Goal: Task Accomplishment & Management: Use online tool/utility

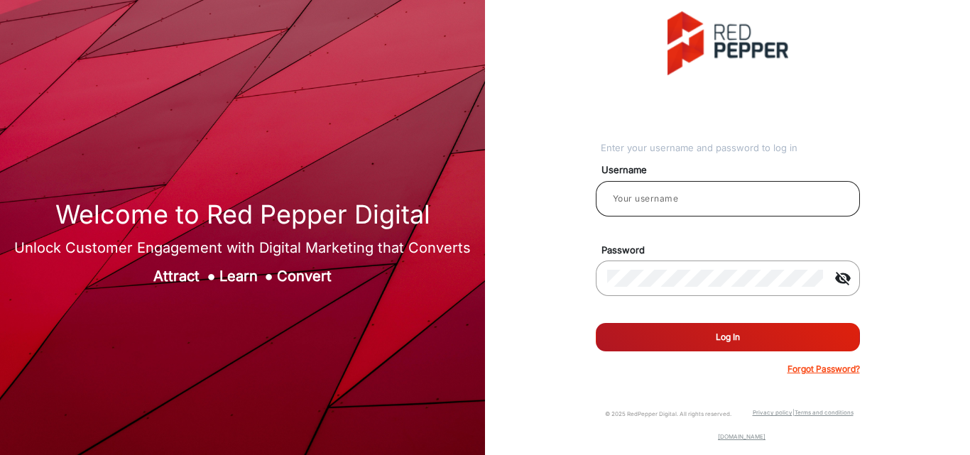
click at [698, 214] on div at bounding box center [728, 199] width 242 height 40
click at [695, 193] on input "email" at bounding box center [728, 198] width 242 height 17
type input "CSTeam_Briefing Form"
click at [703, 335] on button "Log In" at bounding box center [728, 337] width 264 height 28
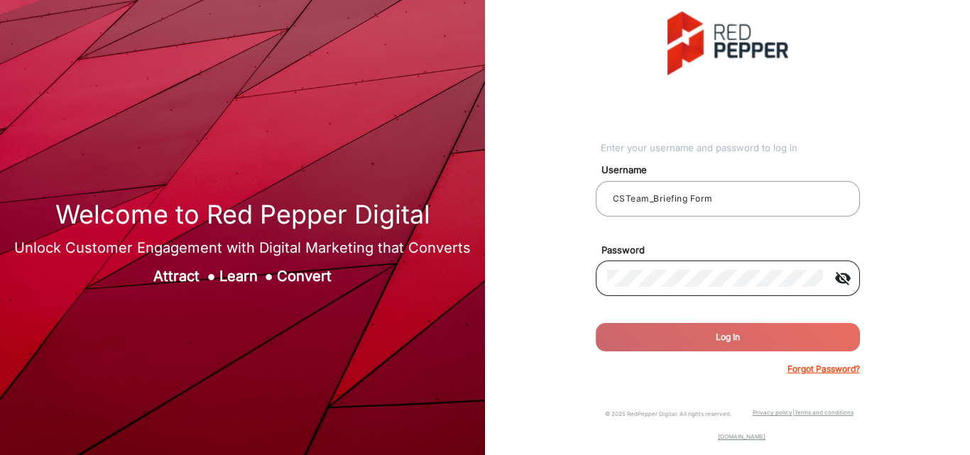
click at [844, 281] on mat-icon "visibility_off" at bounding box center [843, 278] width 34 height 17
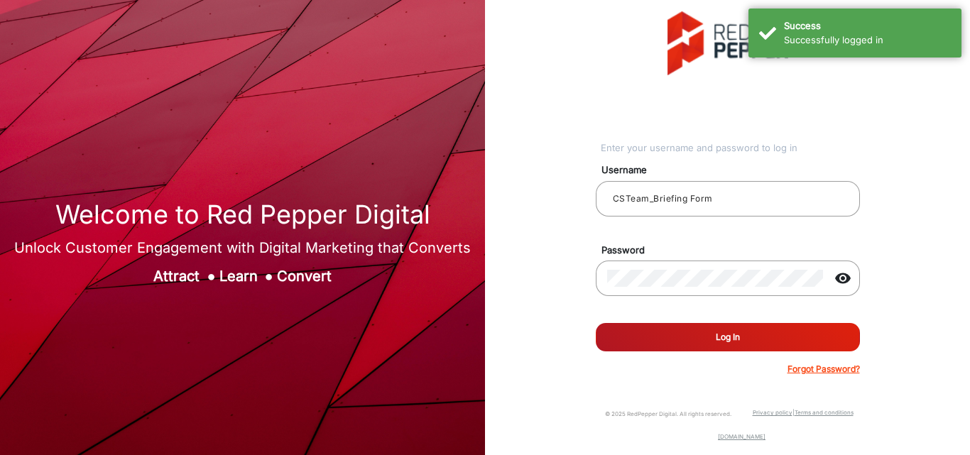
click at [758, 340] on button "Log In" at bounding box center [728, 337] width 264 height 28
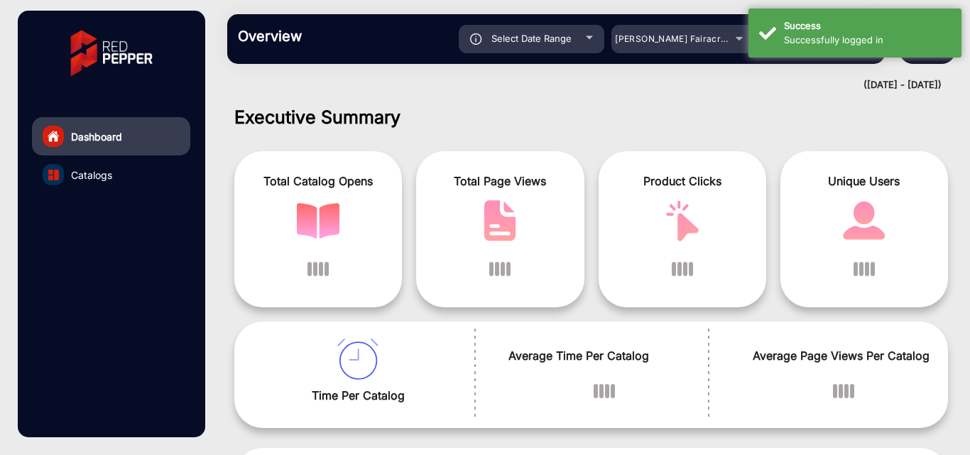
scroll to position [11, 0]
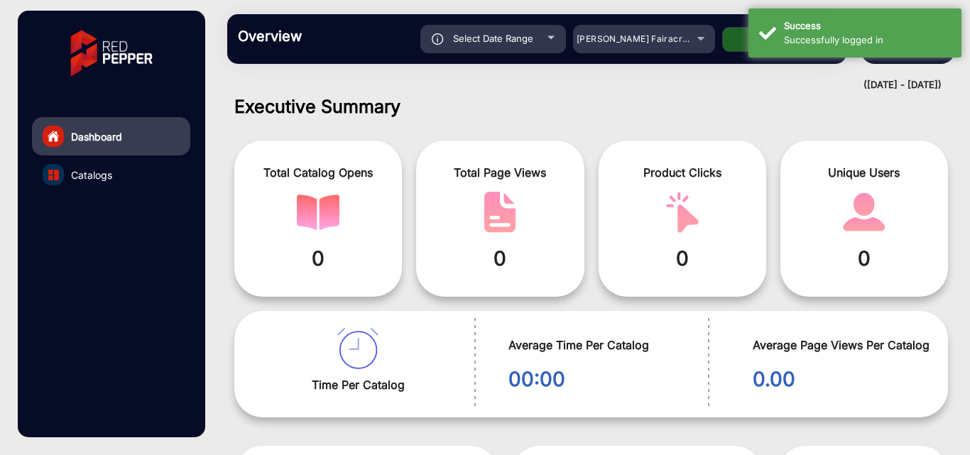
click at [761, 99] on h1 "Executive Summary" at bounding box center [591, 106] width 715 height 21
click at [475, 37] on span "Select Date Range" at bounding box center [493, 38] width 80 height 11
type input "[DATE]"
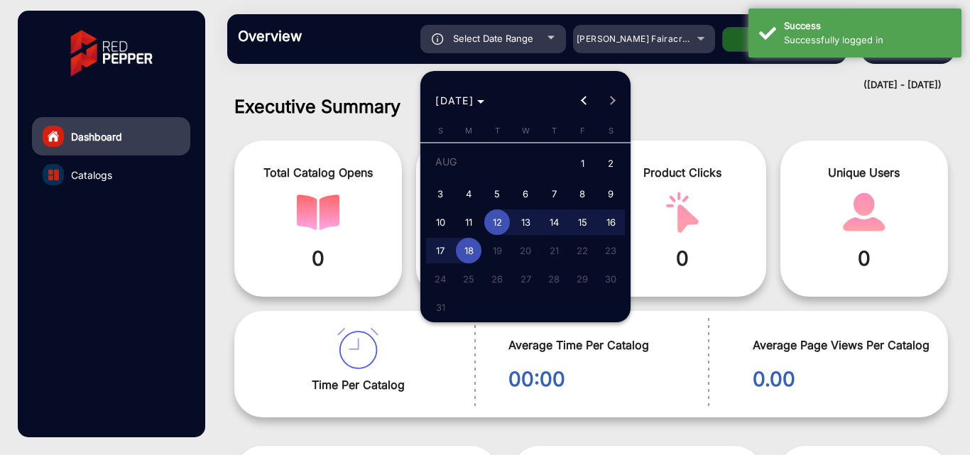
click at [705, 104] on div at bounding box center [485, 227] width 970 height 455
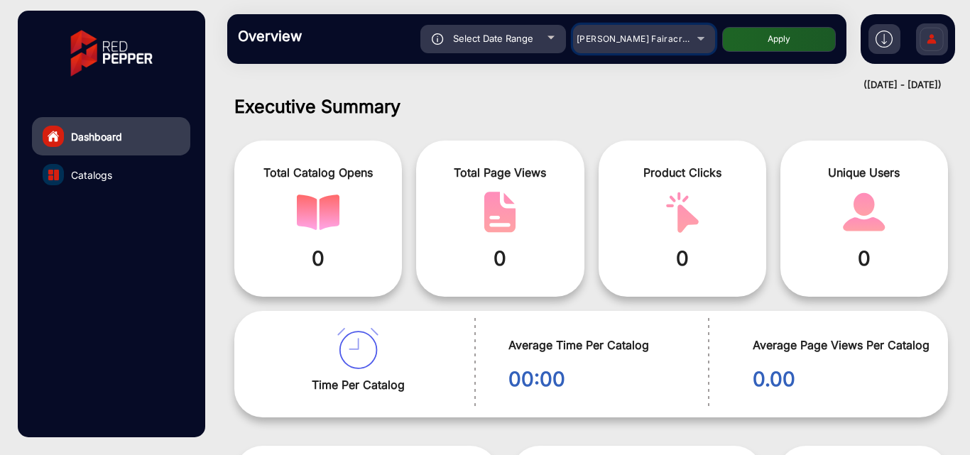
click at [609, 39] on span "[PERSON_NAME] Fairacre Farms" at bounding box center [647, 38] width 141 height 11
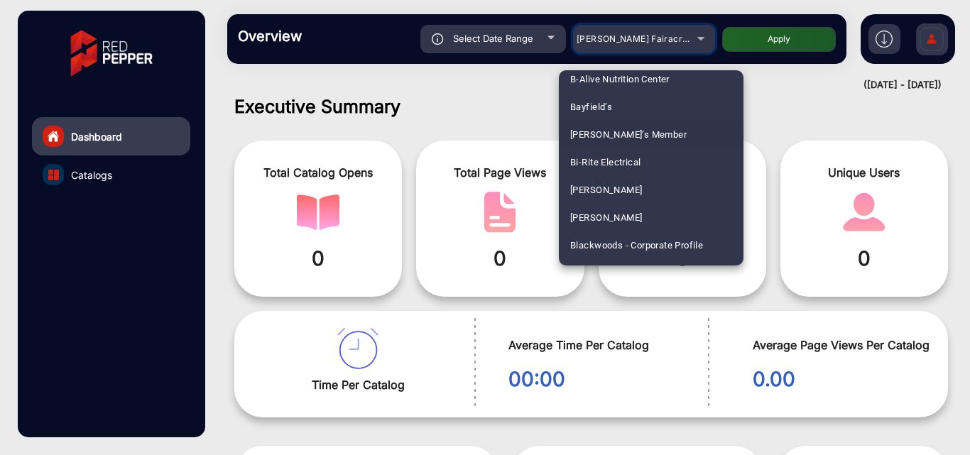
scroll to position [710, 0]
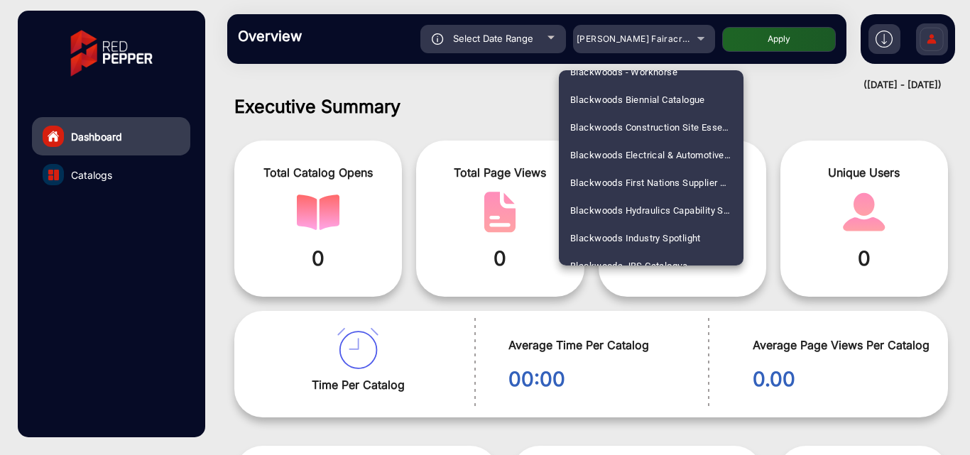
click at [655, 48] on div at bounding box center [485, 227] width 970 height 455
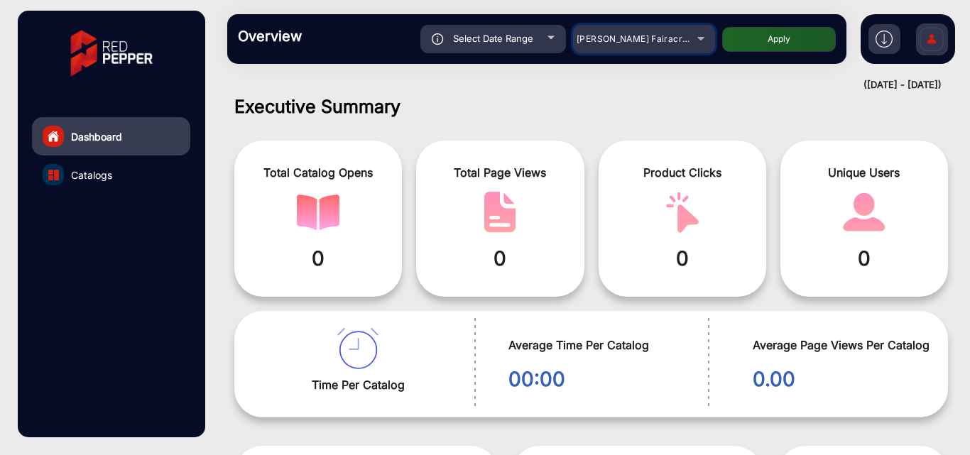
click at [657, 38] on span "[PERSON_NAME] Fairacre Farms" at bounding box center [647, 38] width 141 height 11
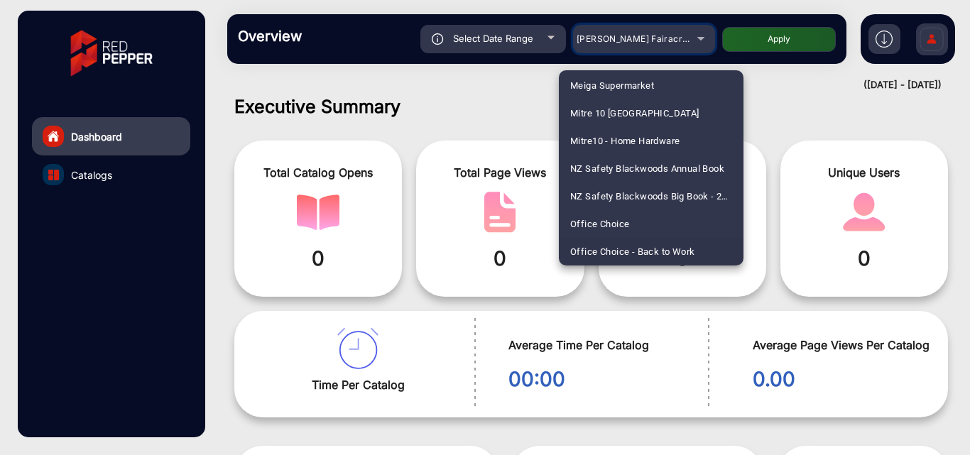
scroll to position [1446, 0]
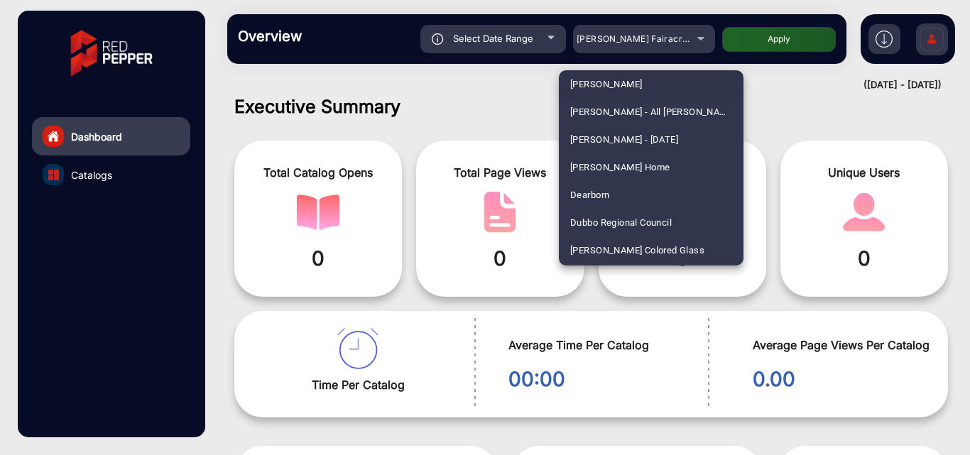
click at [657, 38] on div at bounding box center [485, 227] width 970 height 455
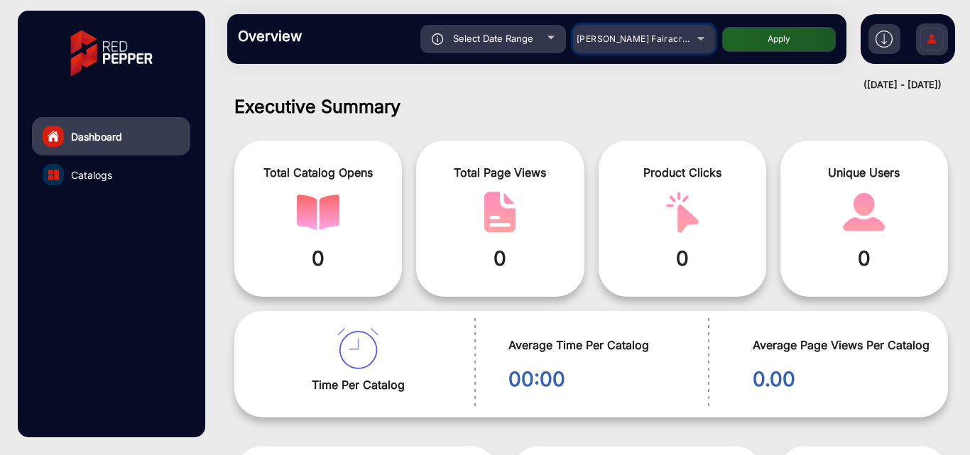
click at [657, 38] on span "[PERSON_NAME] Fairacre Farms" at bounding box center [647, 38] width 141 height 11
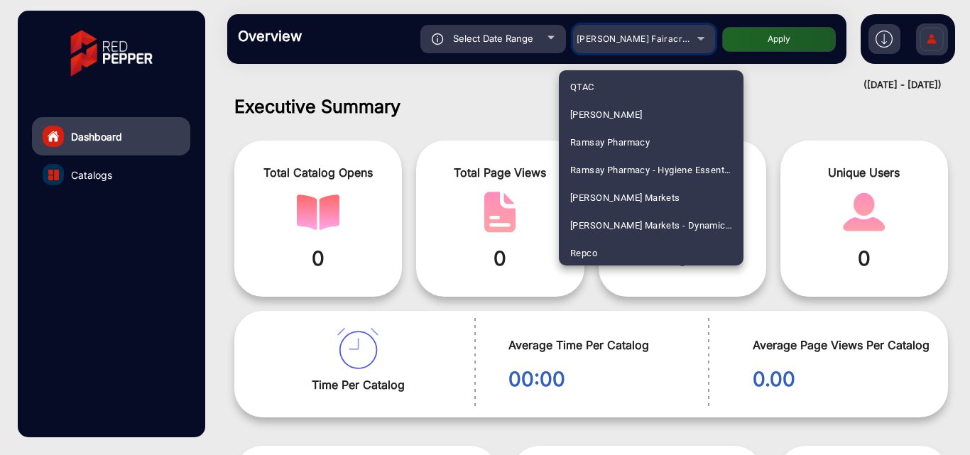
scroll to position [1917, 0]
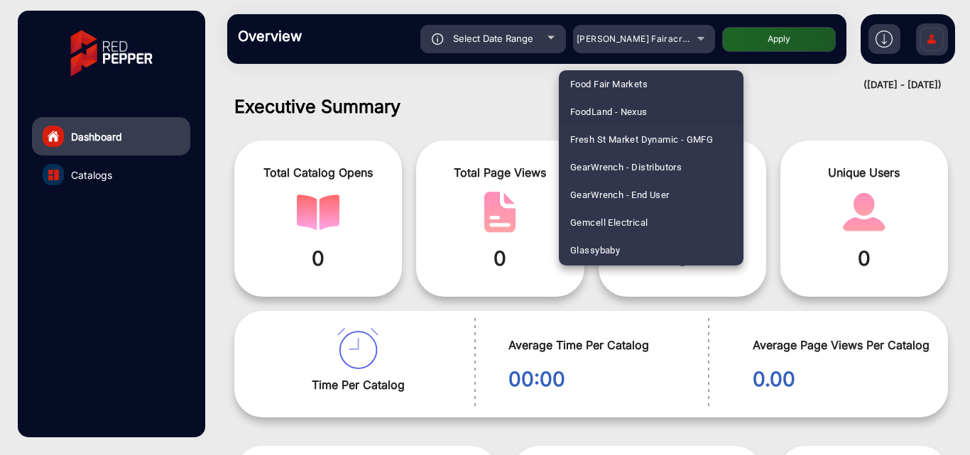
click at [609, 112] on span "FoodLand - Nexus" at bounding box center [608, 112] width 77 height 28
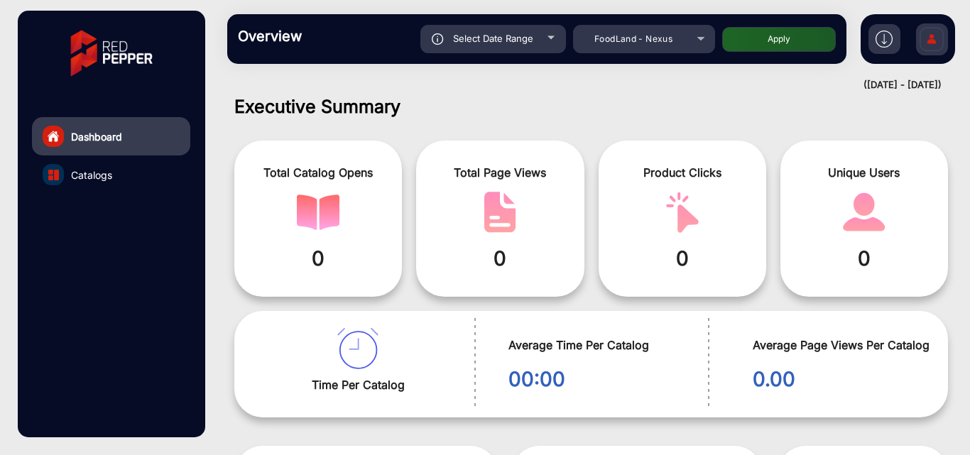
click at [761, 40] on button "Apply" at bounding box center [779, 39] width 114 height 25
type input "[DATE]"
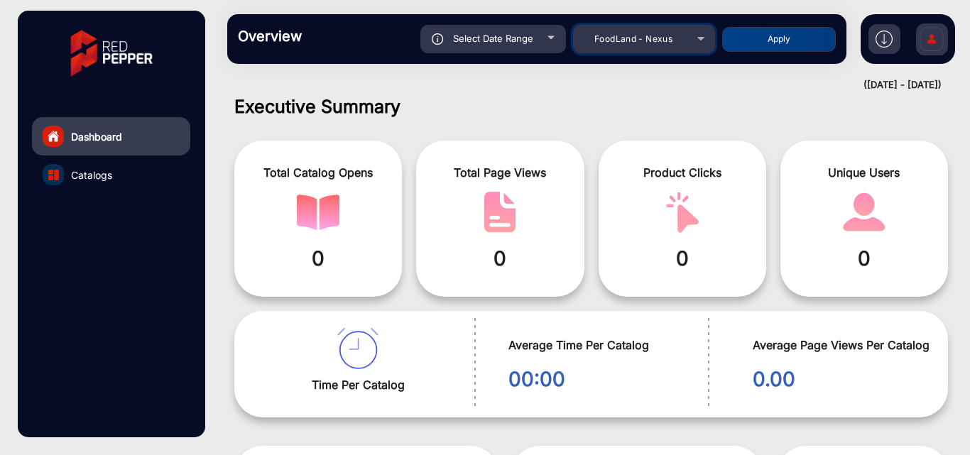
click at [673, 47] on div "FoodLand - Nexus" at bounding box center [634, 39] width 114 height 17
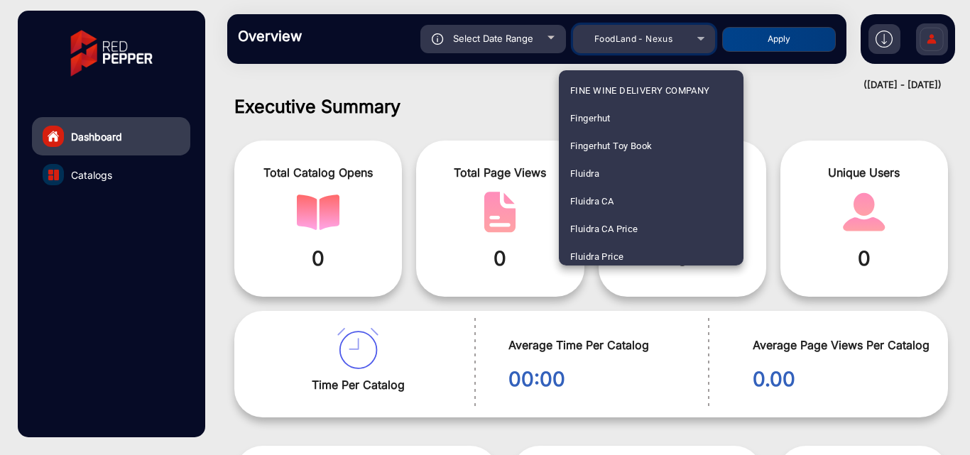
scroll to position [1635, 0]
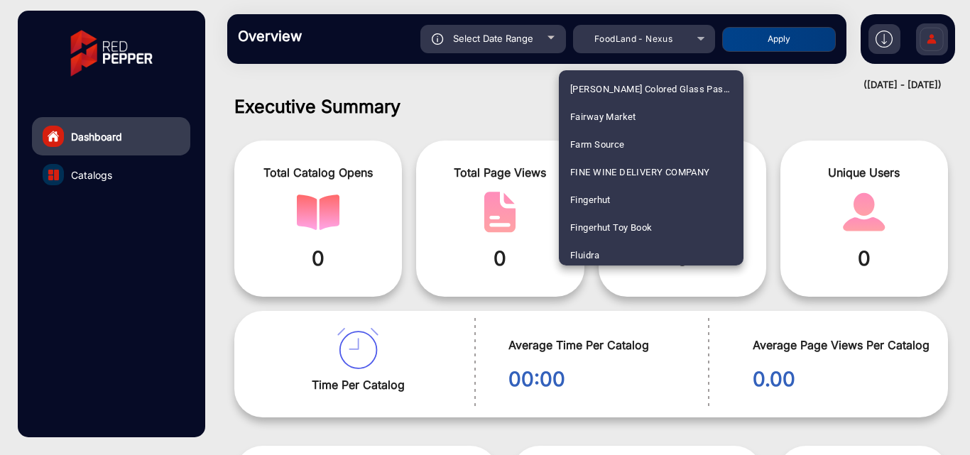
click at [454, 93] on div at bounding box center [485, 227] width 970 height 455
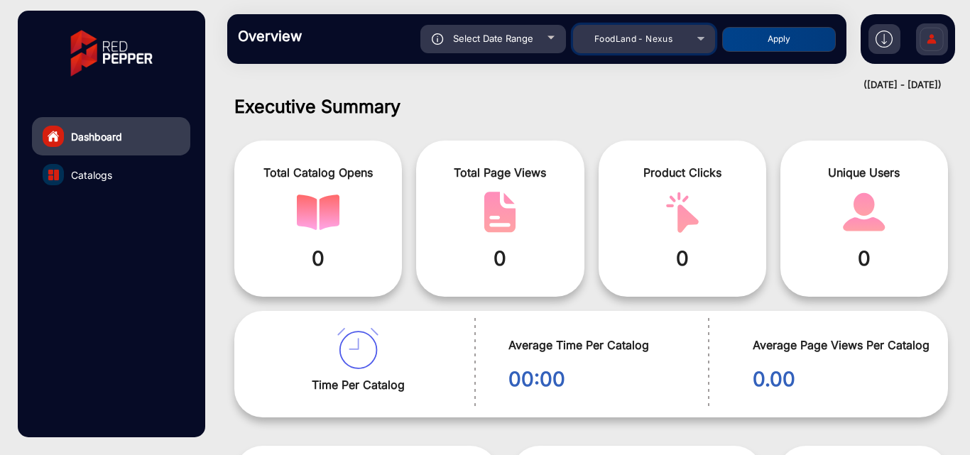
click at [693, 36] on div "FoodLand - Nexus" at bounding box center [644, 39] width 142 height 17
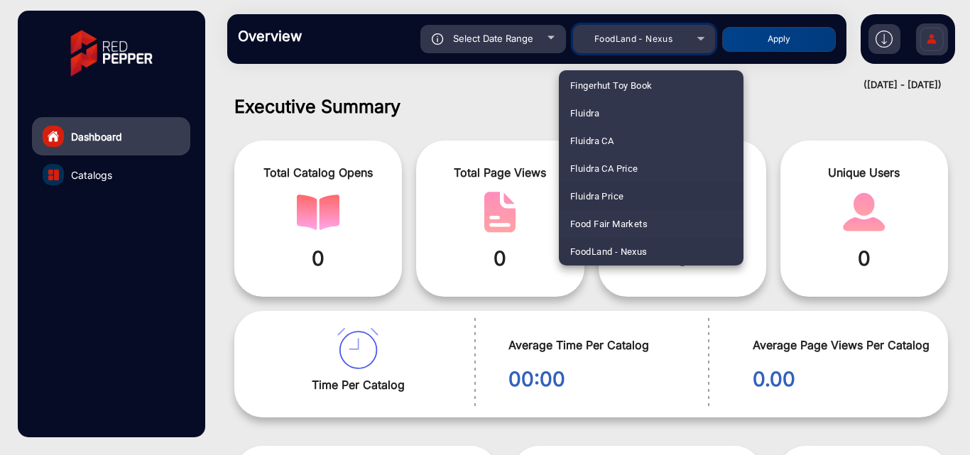
scroll to position [1848, 0]
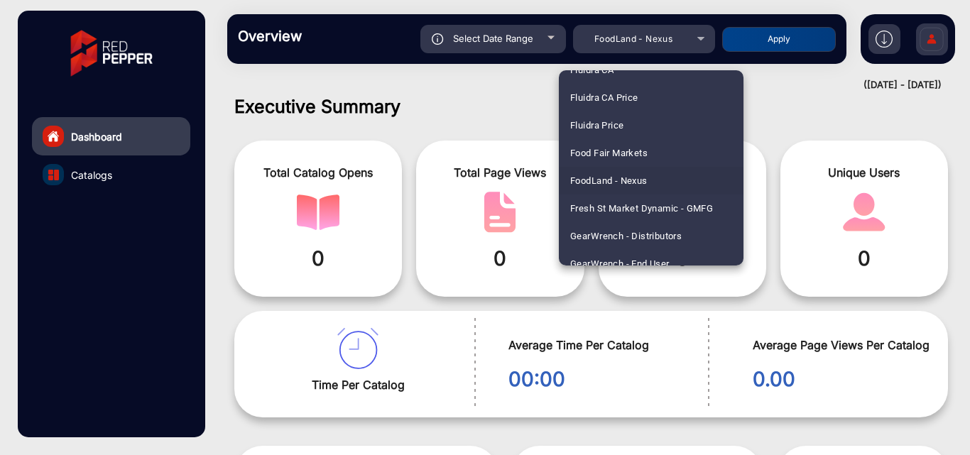
click at [905, 418] on div at bounding box center [485, 227] width 970 height 455
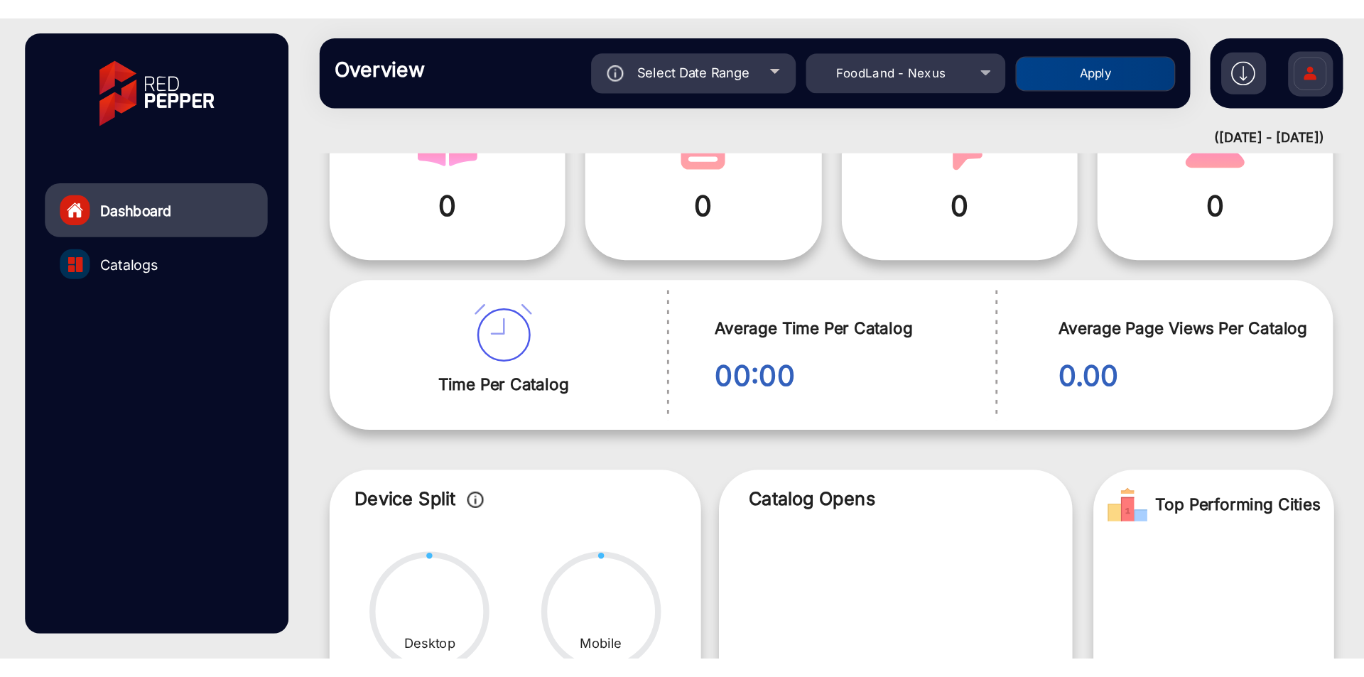
scroll to position [0, 0]
